Goal: Task Accomplishment & Management: Manage account settings

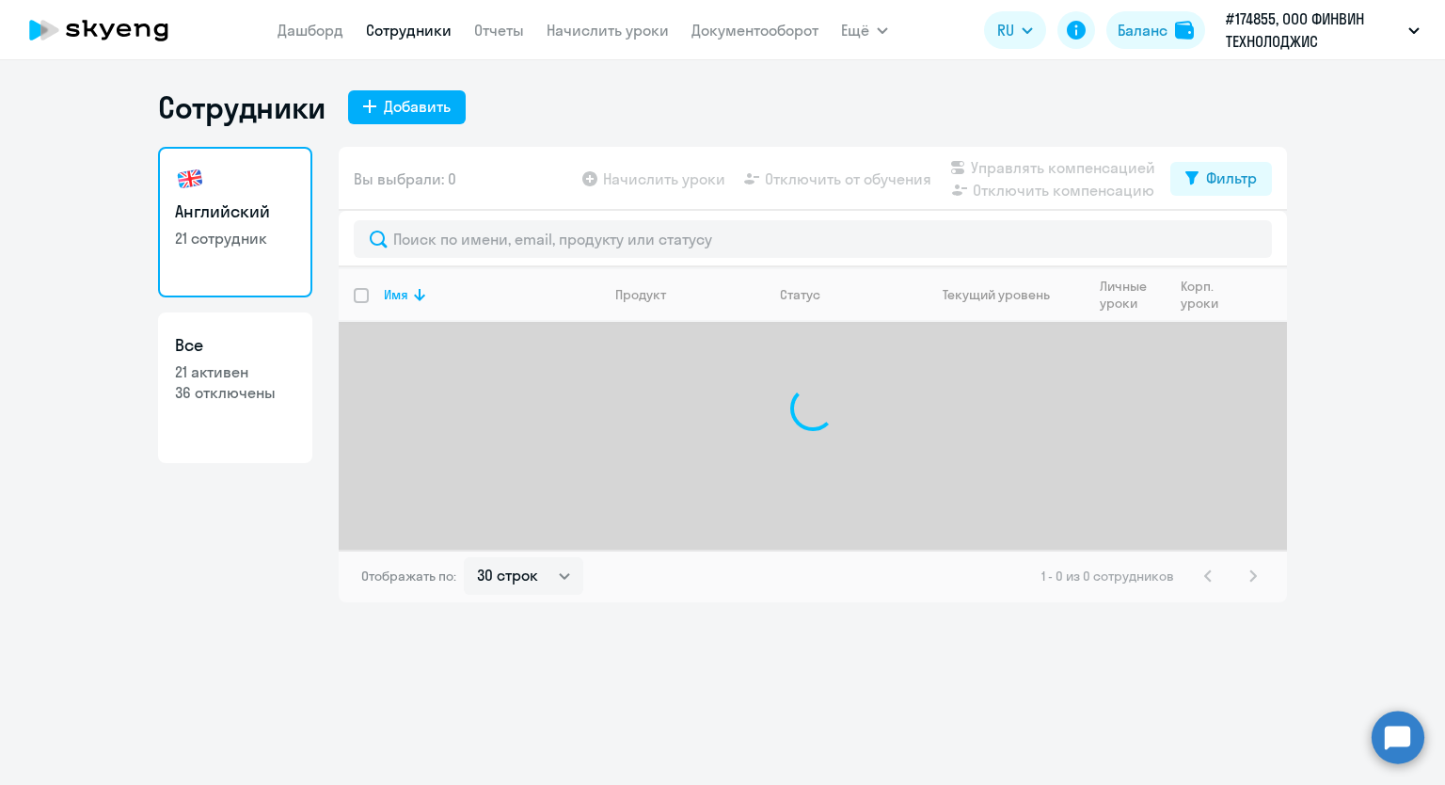
select select "30"
click at [576, 24] on link "Начислить уроки" at bounding box center [608, 30] width 122 height 19
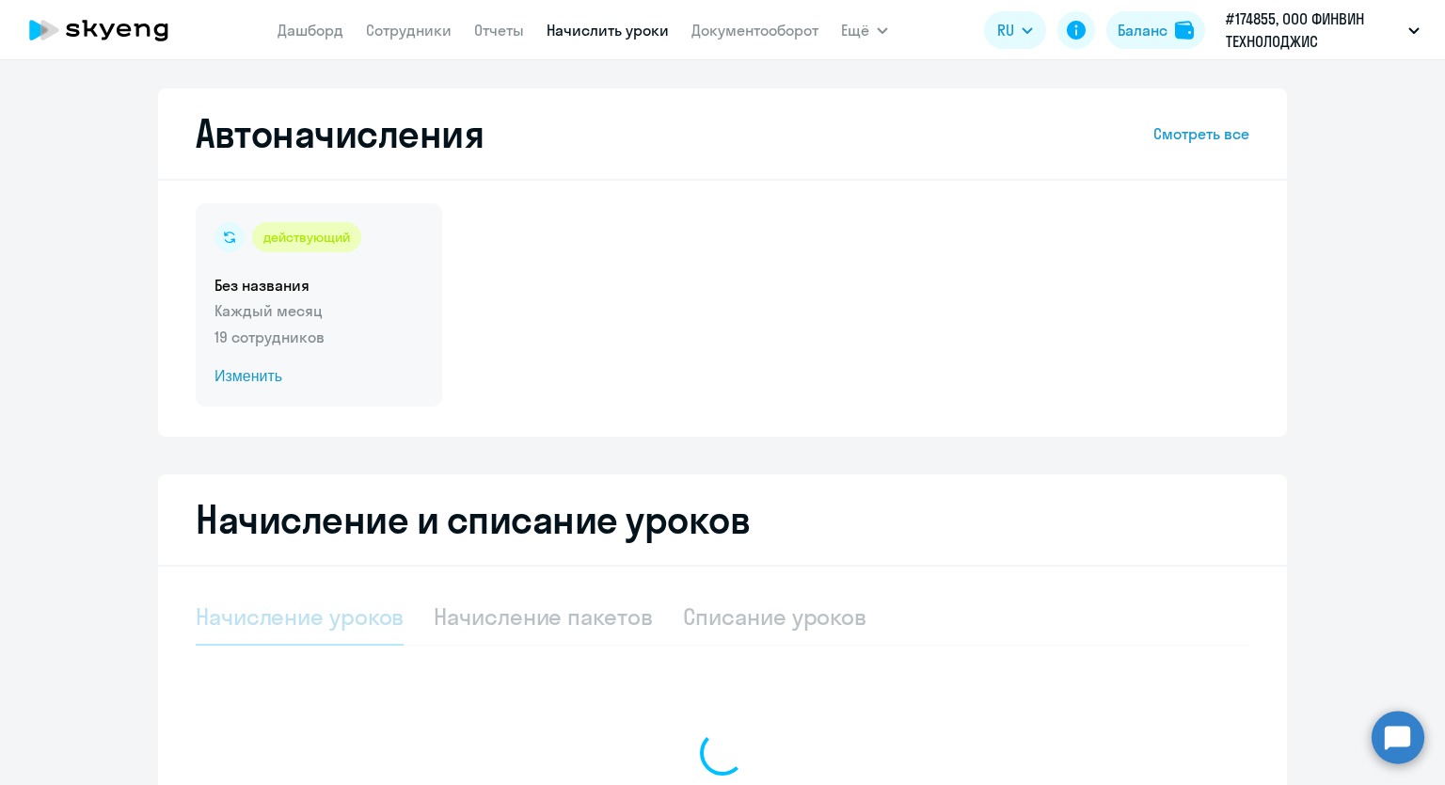
select select "10"
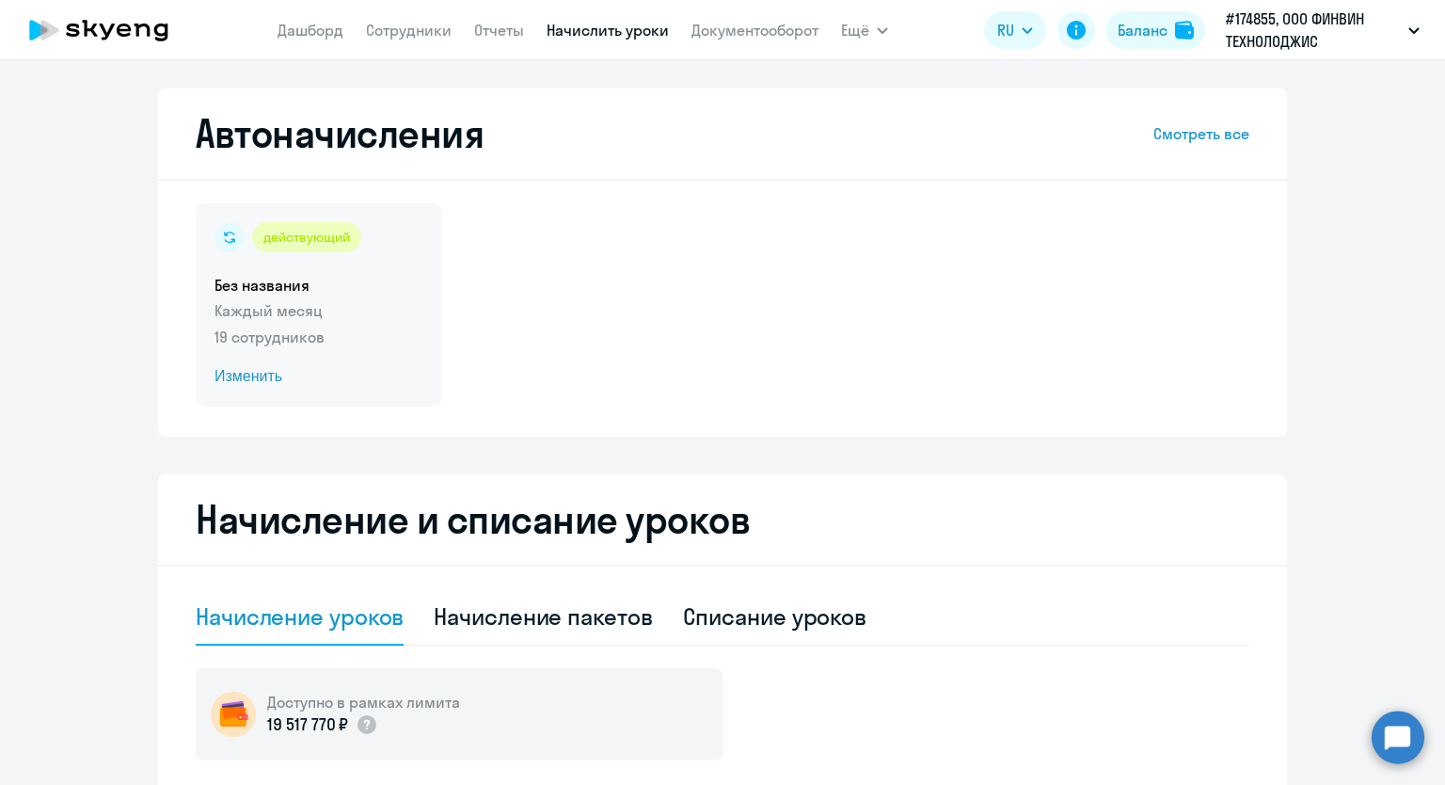
click at [290, 338] on p "19 сотрудников" at bounding box center [318, 336] width 209 height 23
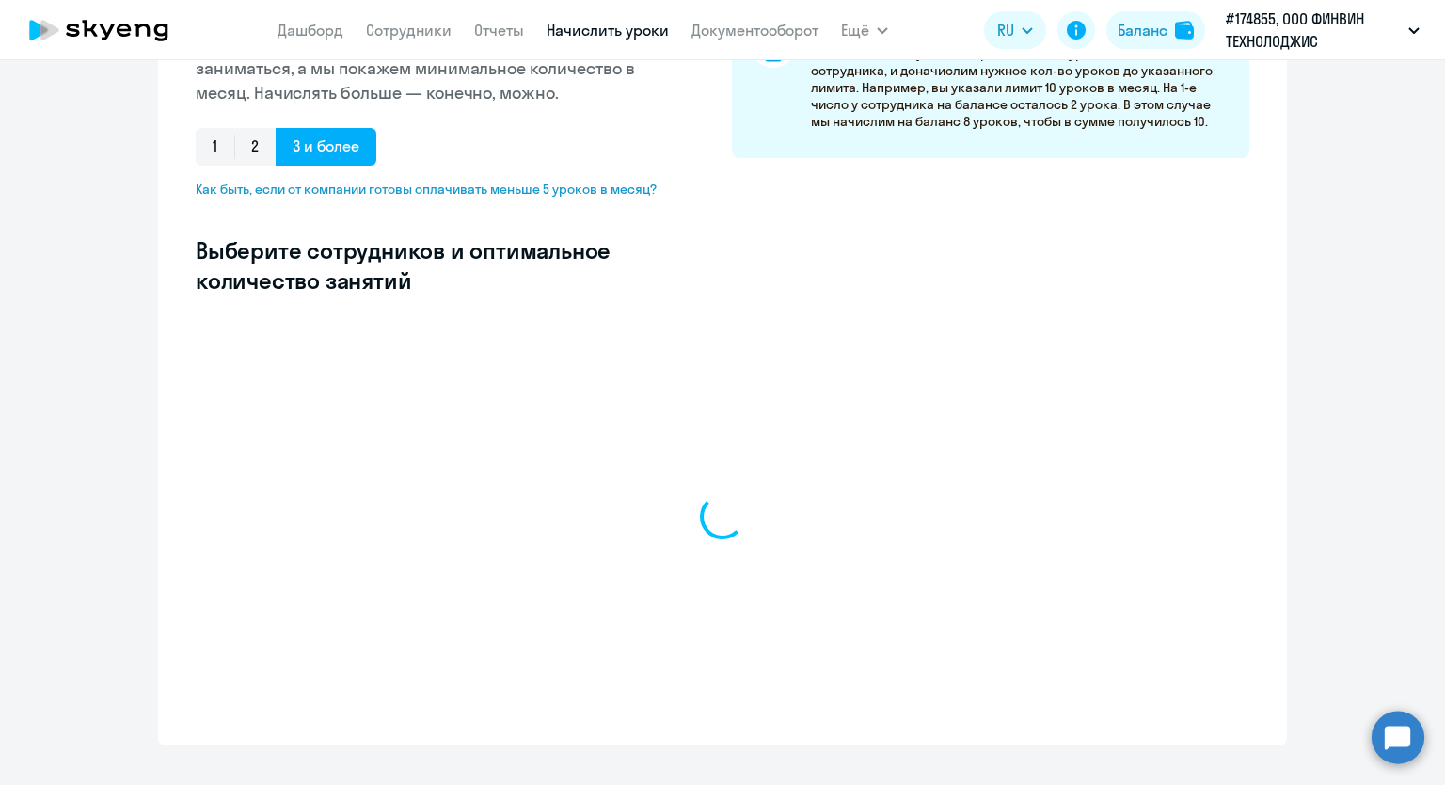
select select "10"
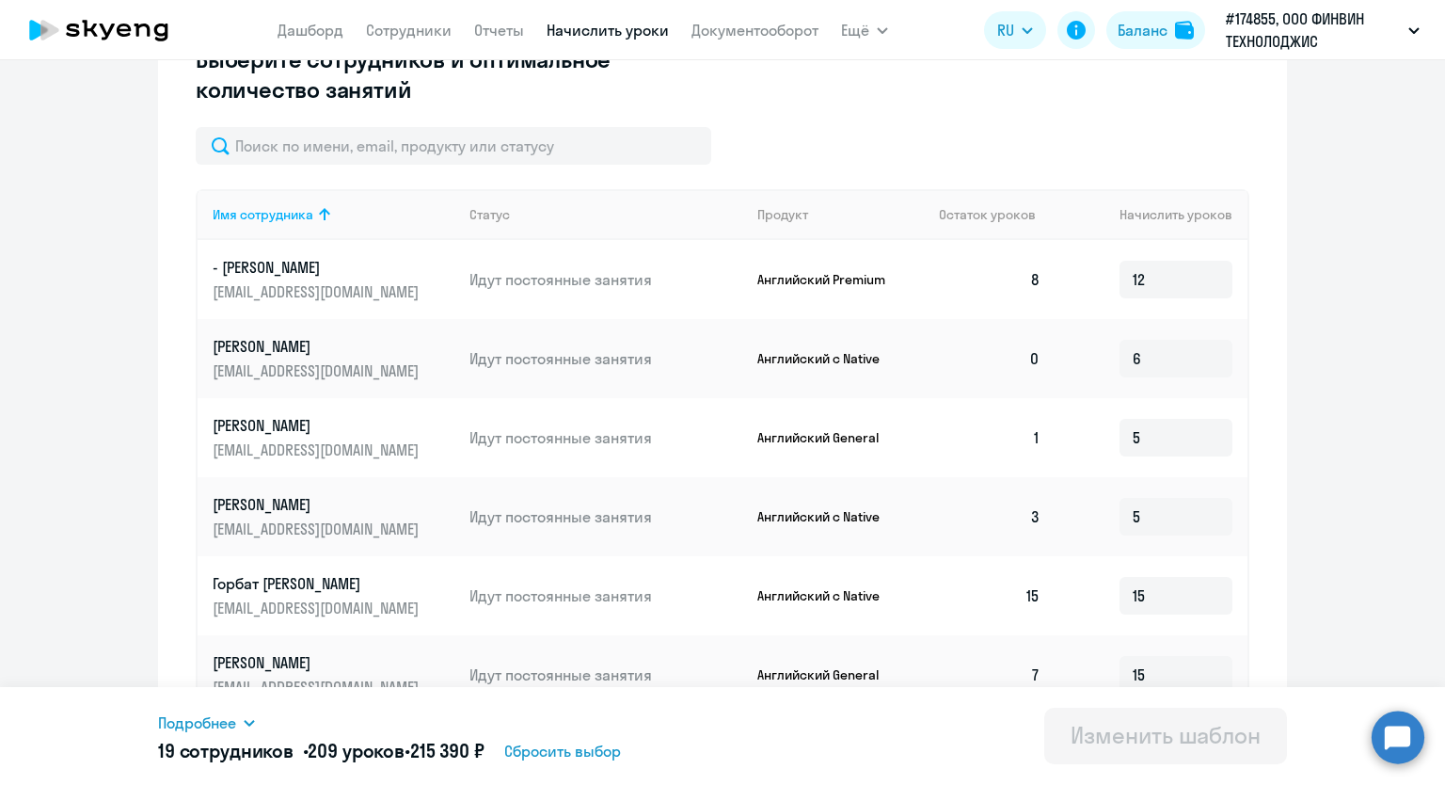
scroll to position [564, 0]
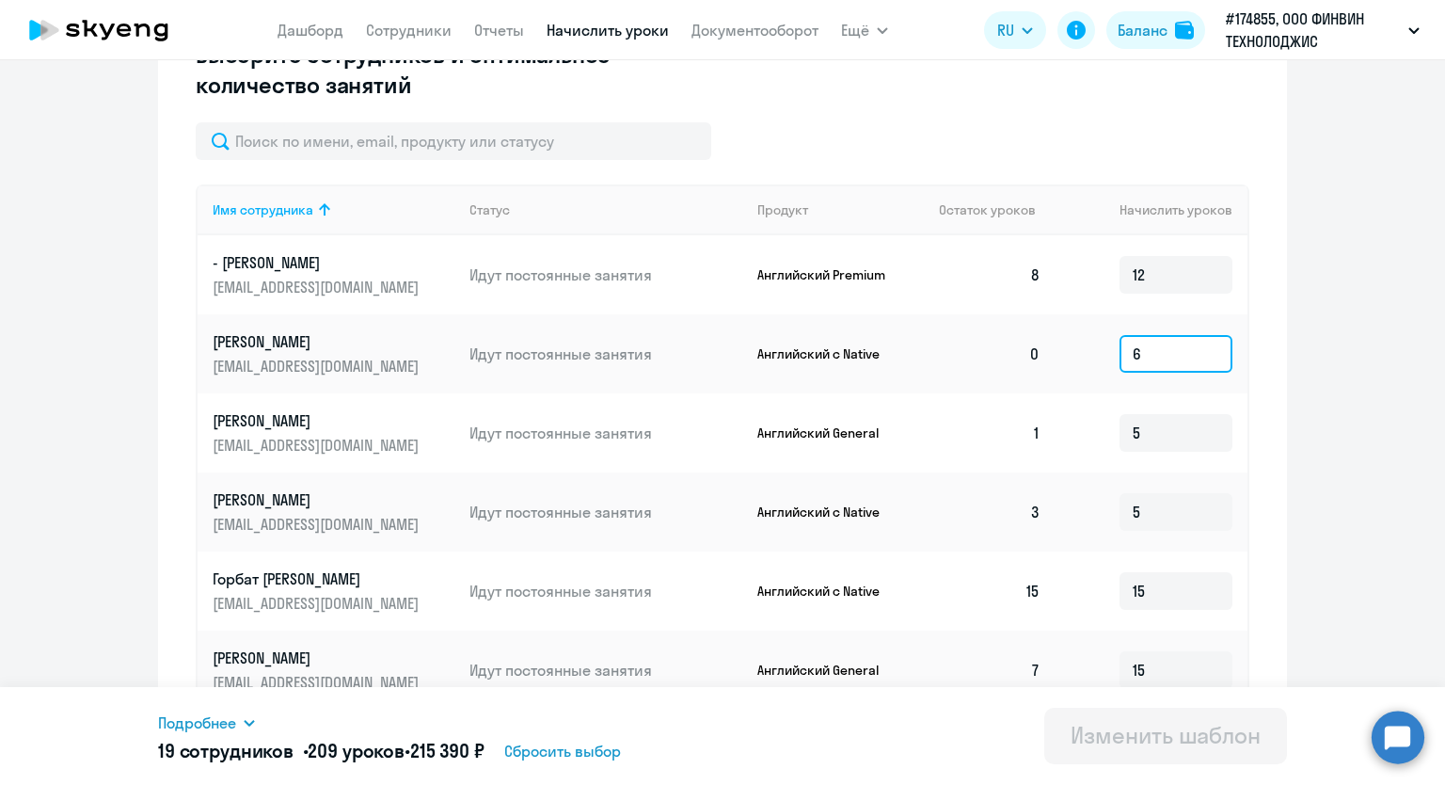
click at [1157, 356] on input "6" at bounding box center [1175, 354] width 113 height 38
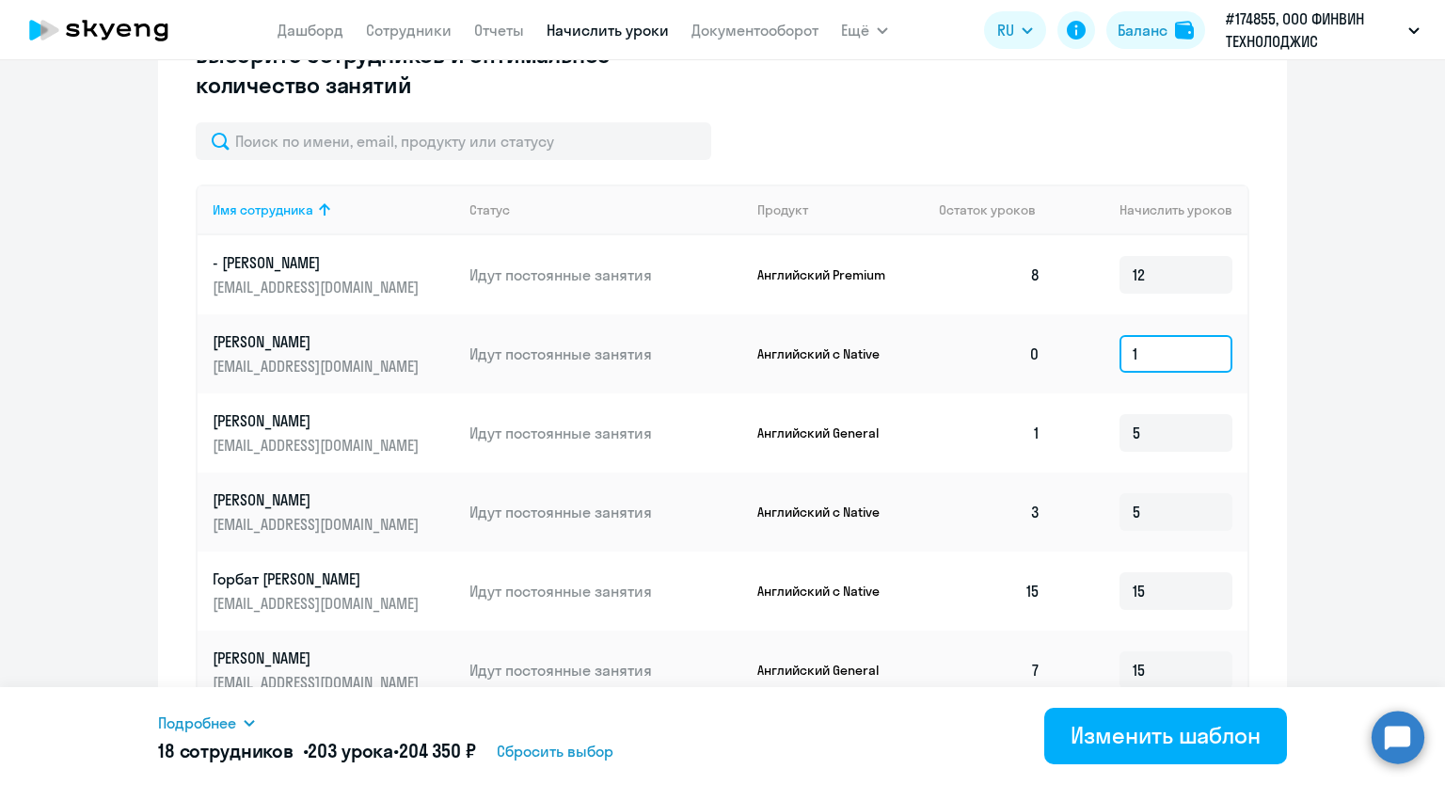
type input "1"
type input "0"
type input "10"
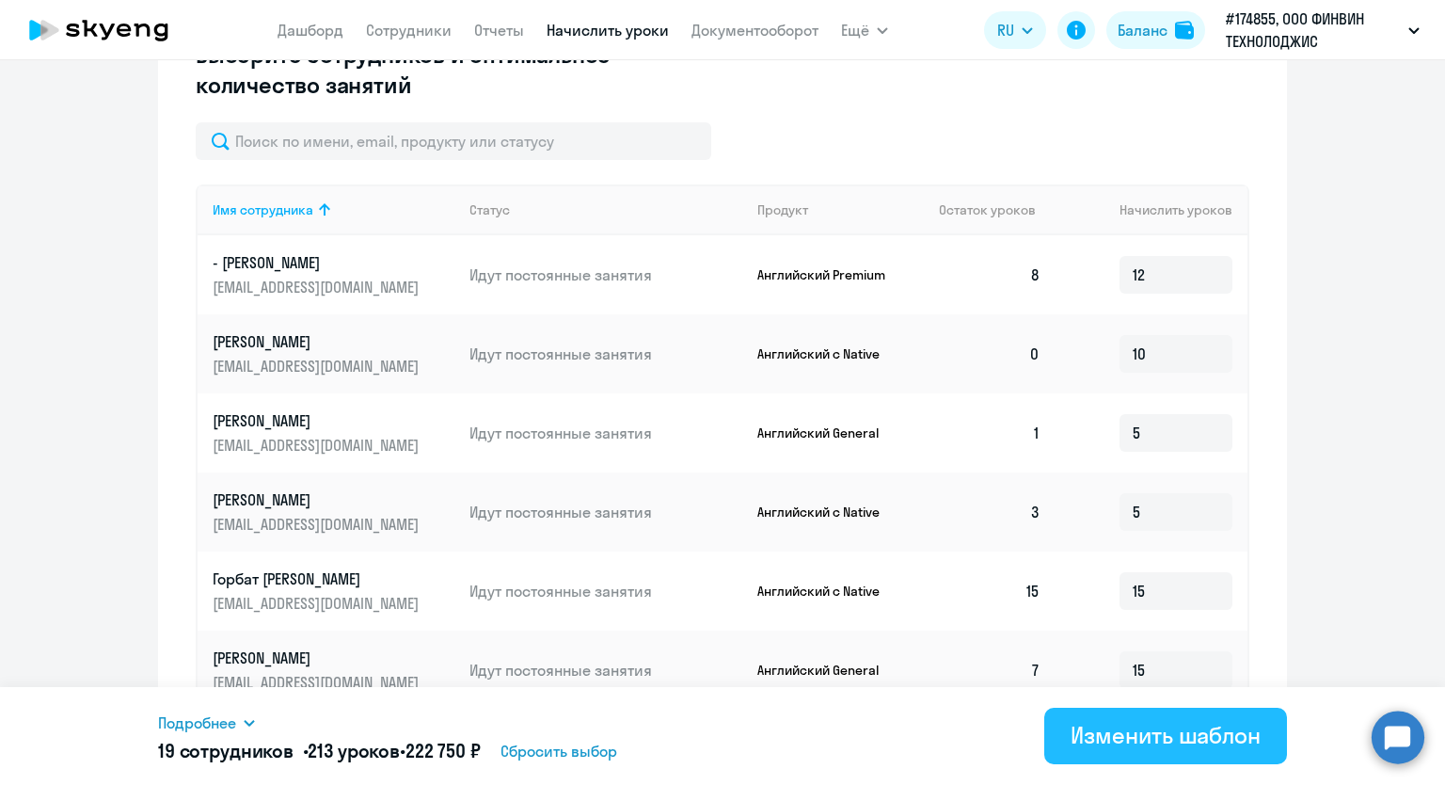
click at [1133, 743] on div "Изменить шаблон" at bounding box center [1166, 735] width 190 height 30
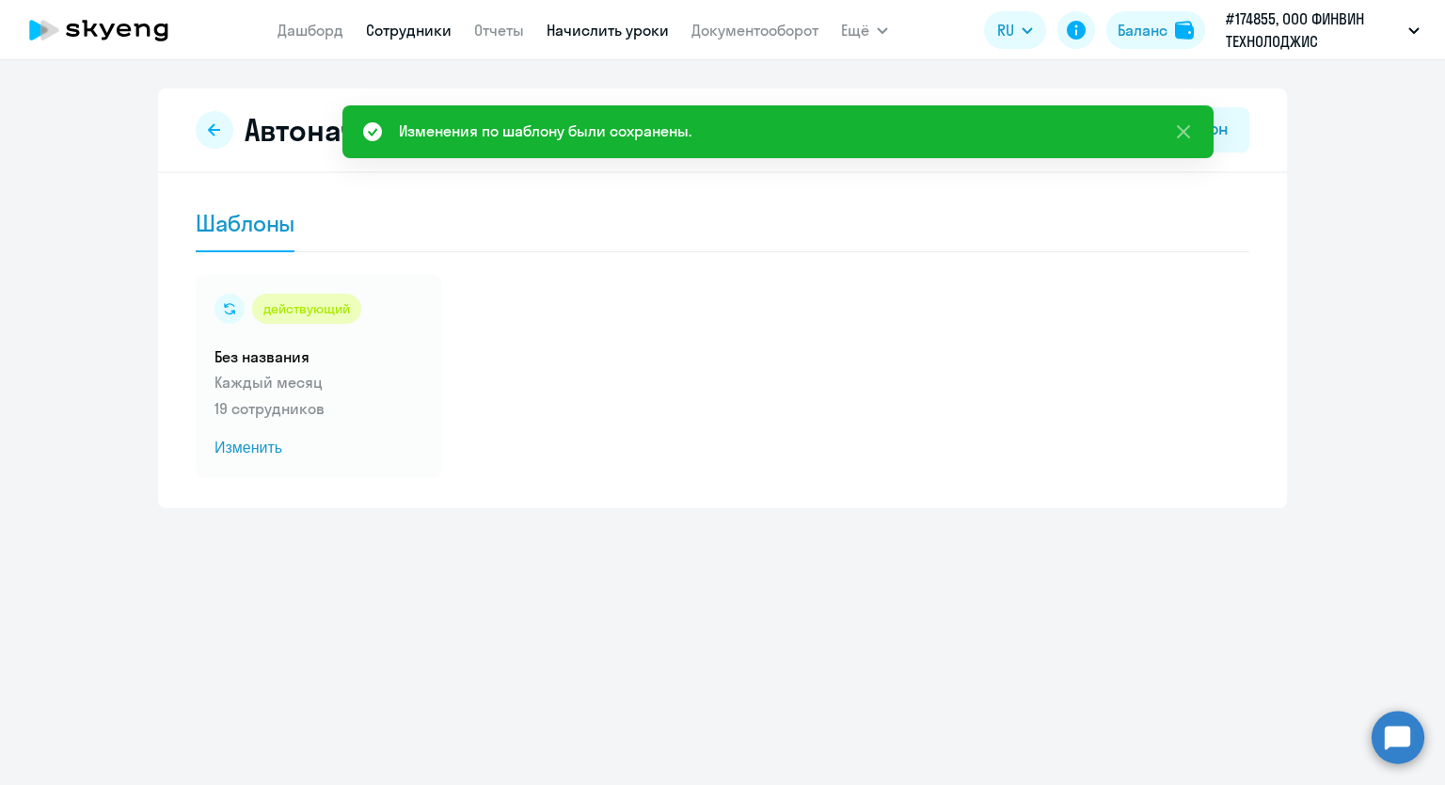
click at [379, 25] on link "Сотрудники" at bounding box center [409, 30] width 86 height 19
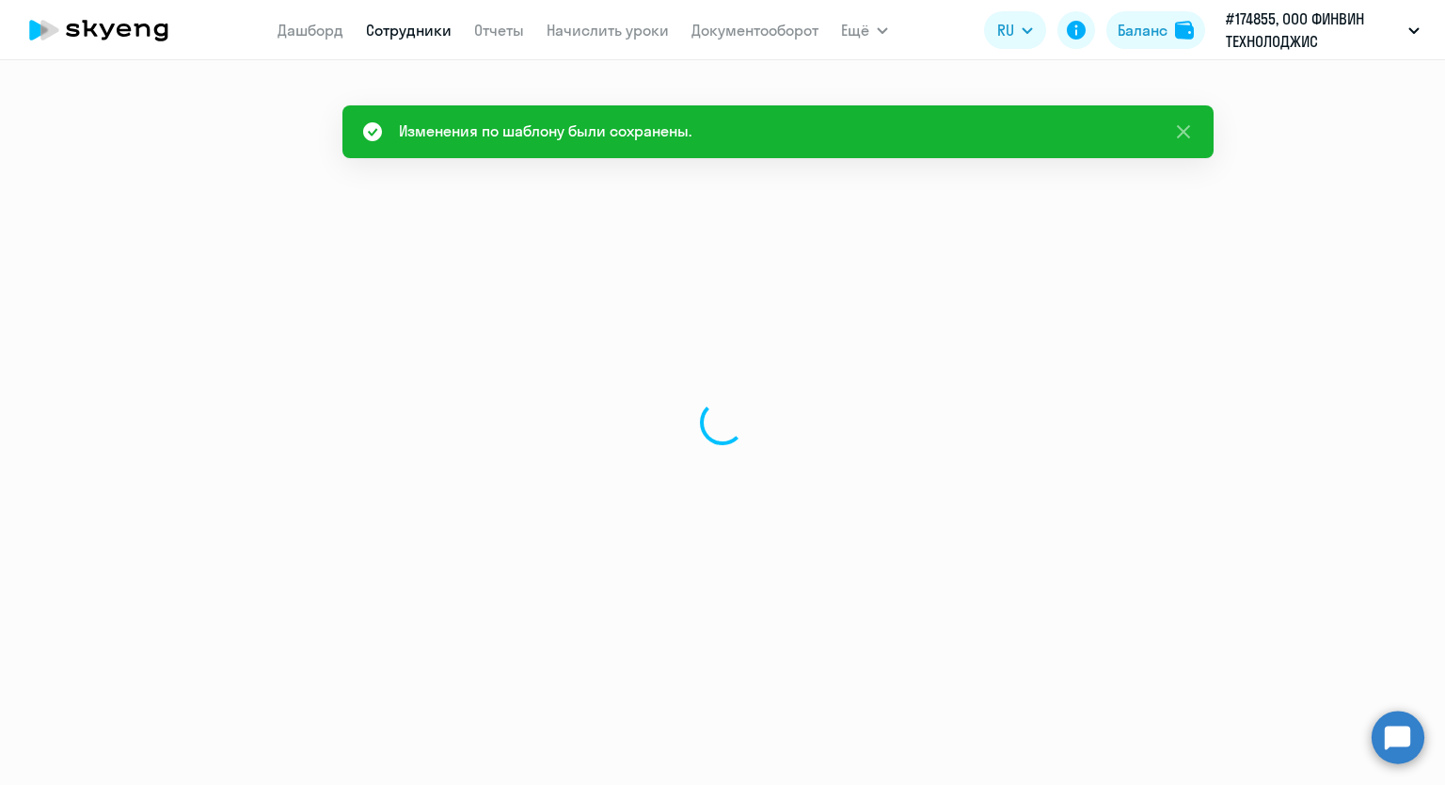
select select "30"
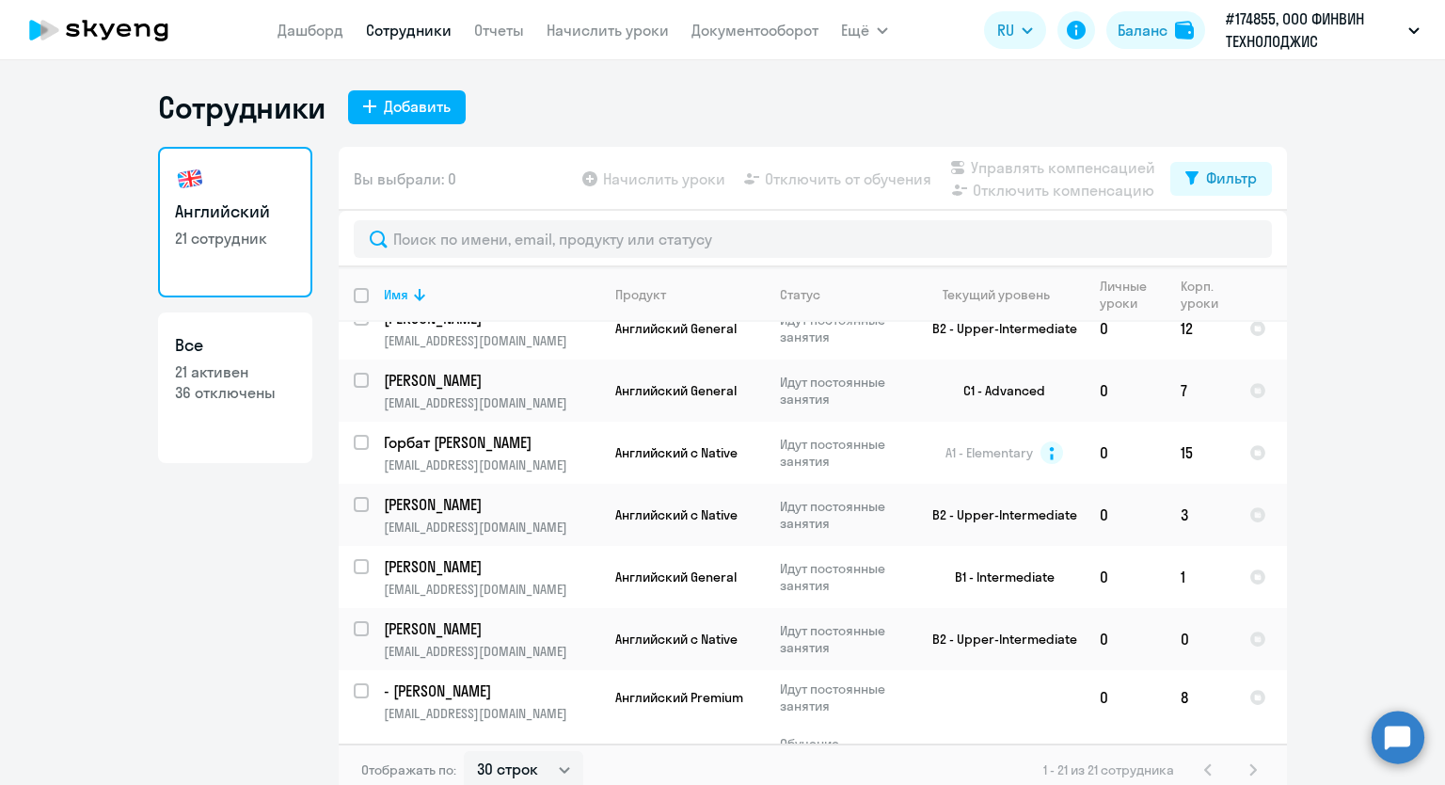
scroll to position [987, 0]
